Goal: Information Seeking & Learning: Learn about a topic

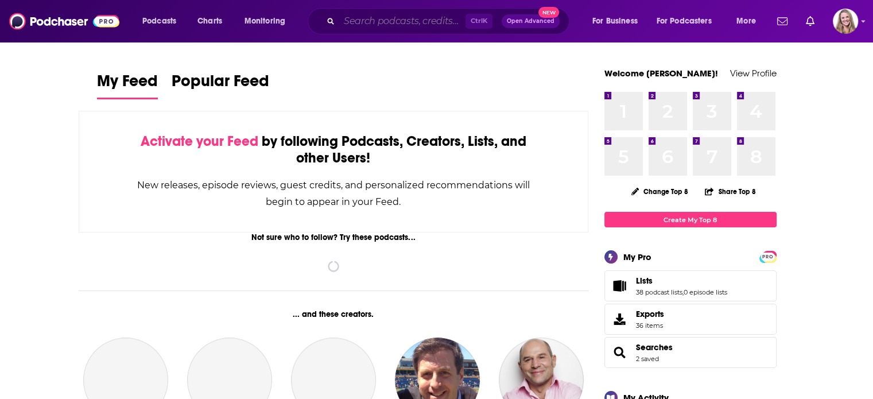
click at [348, 27] on input "Search podcasts, credits, & more..." at bounding box center [402, 21] width 126 height 18
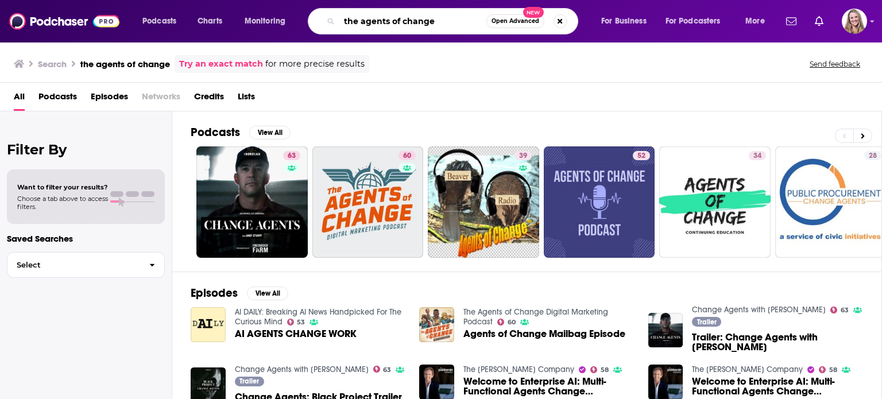
drag, startPoint x: 363, startPoint y: 21, endPoint x: 315, endPoint y: 18, distance: 48.3
click at [315, 18] on div "the agents of change Open Advanced New" at bounding box center [443, 21] width 270 height 26
type input "agents of change"
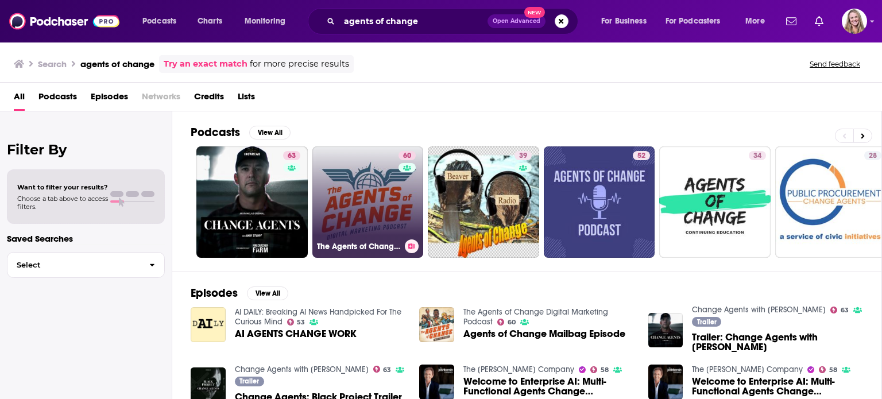
click at [373, 204] on link "60 The Agents of Change Digital Marketing Podcast" at bounding box center [367, 201] width 111 height 111
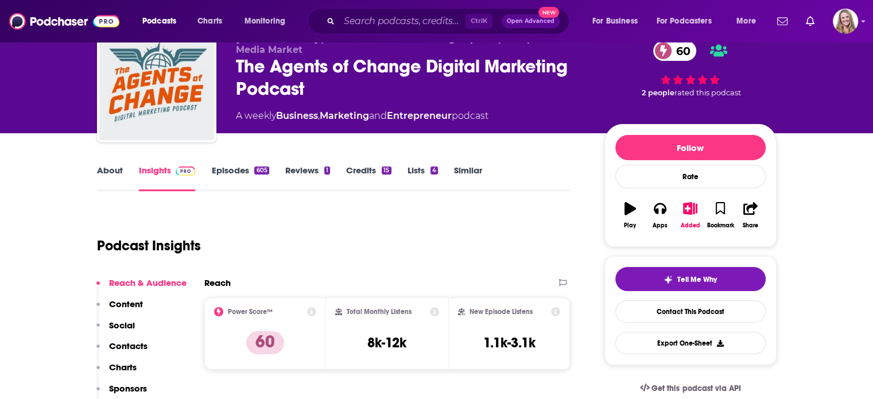
scroll to position [57, 0]
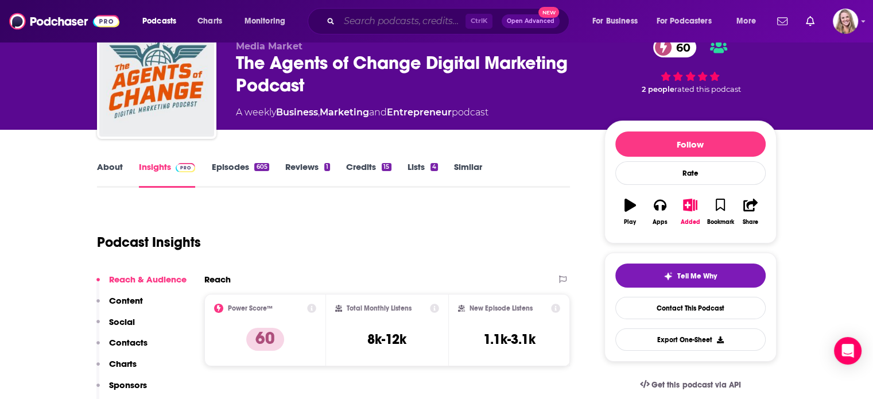
click at [425, 19] on input "Search podcasts, credits, & more..." at bounding box center [402, 21] width 126 height 18
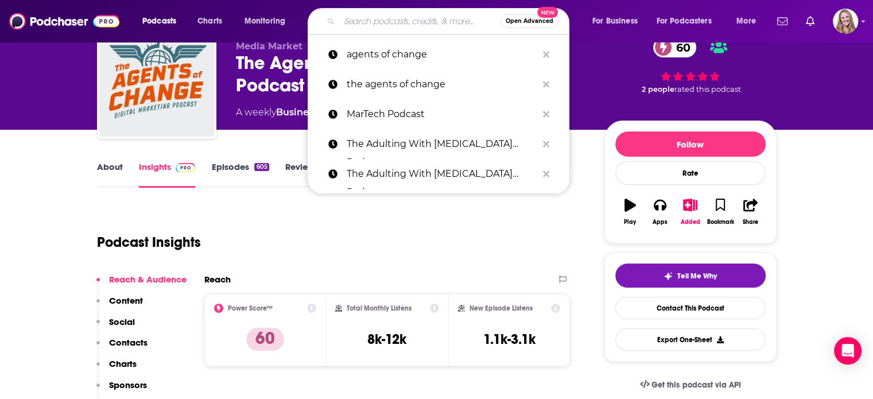
paste input "The Advisor with [PERSON_NAME]"
type input "The Advisor with [PERSON_NAME]"
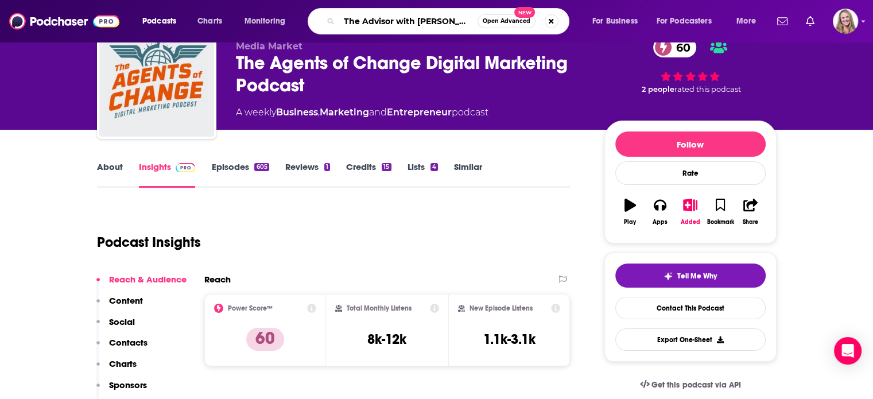
scroll to position [0, 10]
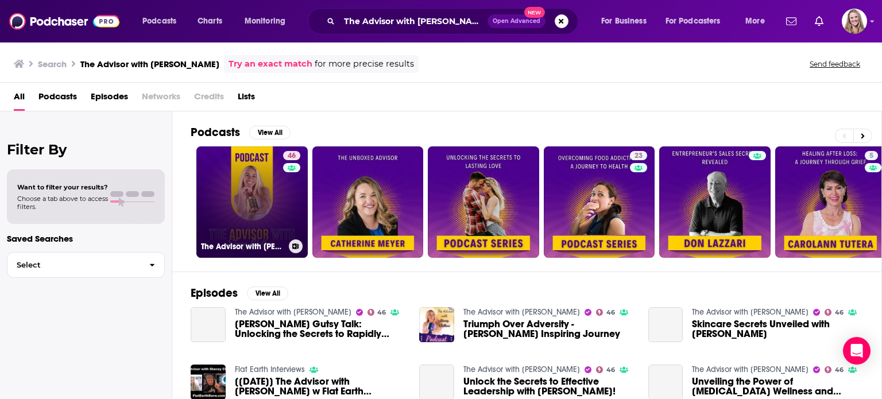
click at [253, 207] on link "46 The Advisor with [PERSON_NAME]" at bounding box center [251, 201] width 111 height 111
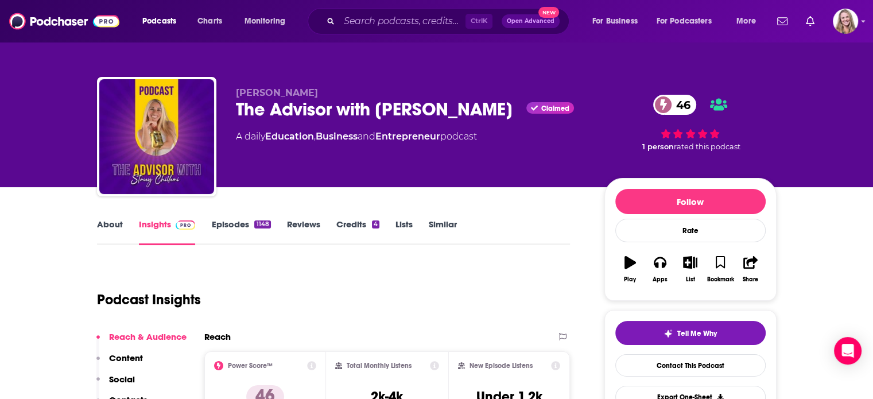
drag, startPoint x: 510, startPoint y: 106, endPoint x: 237, endPoint y: 115, distance: 272.9
click at [237, 115] on div "The Advisor with [PERSON_NAME] Claimed 46" at bounding box center [411, 109] width 350 height 22
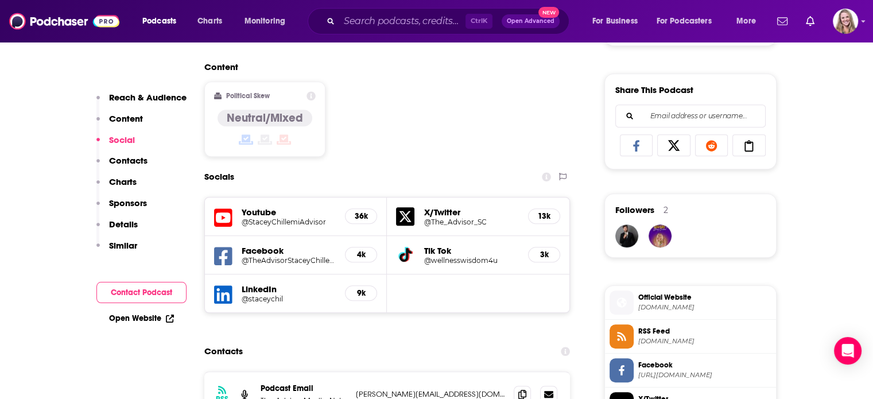
scroll to position [804, 0]
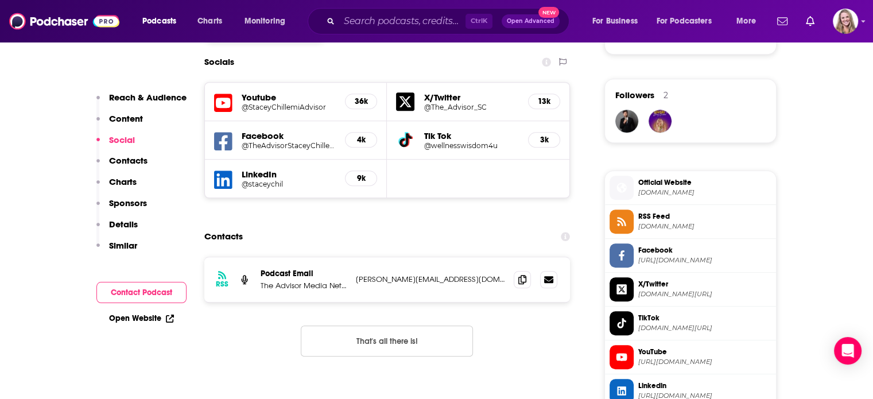
click at [649, 183] on span "Official Website" at bounding box center [705, 182] width 133 height 10
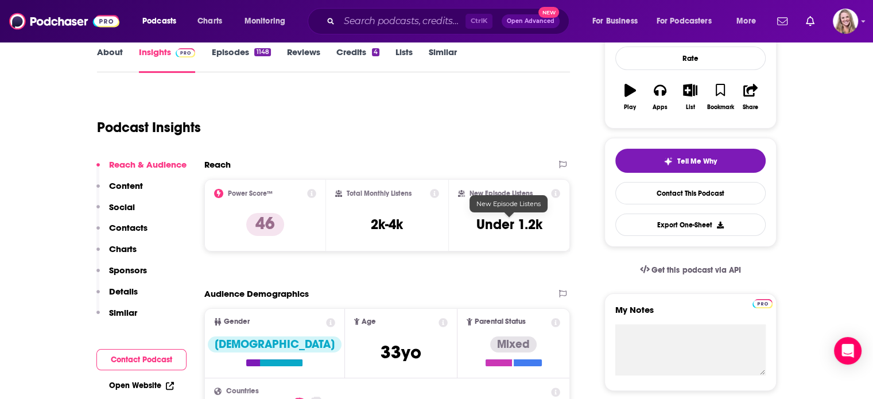
scroll to position [0, 0]
